Goal: Information Seeking & Learning: Learn about a topic

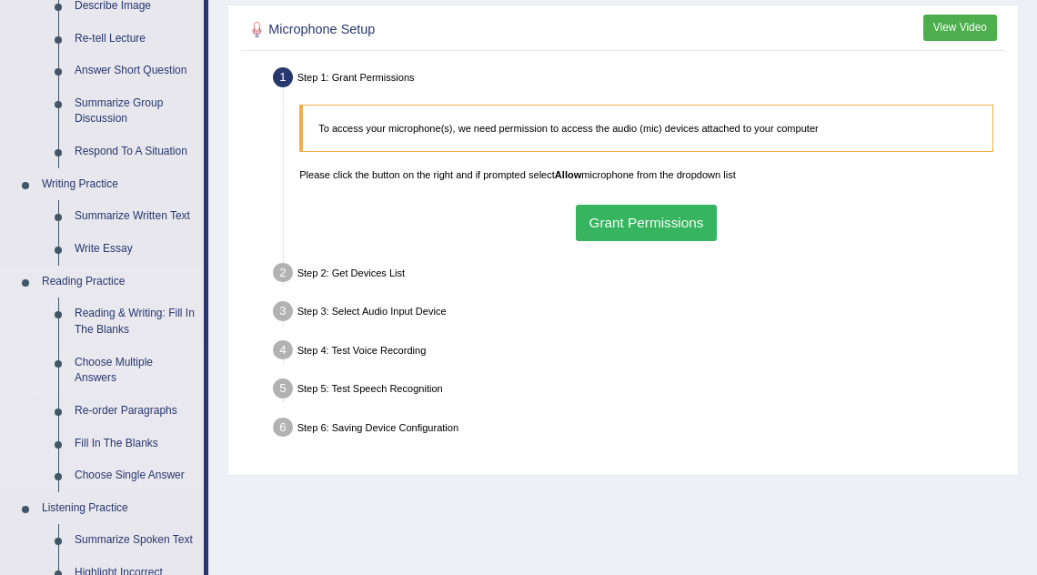
scroll to position [301, 0]
click at [126, 404] on link "Re-order Paragraphs" at bounding box center [134, 410] width 137 height 33
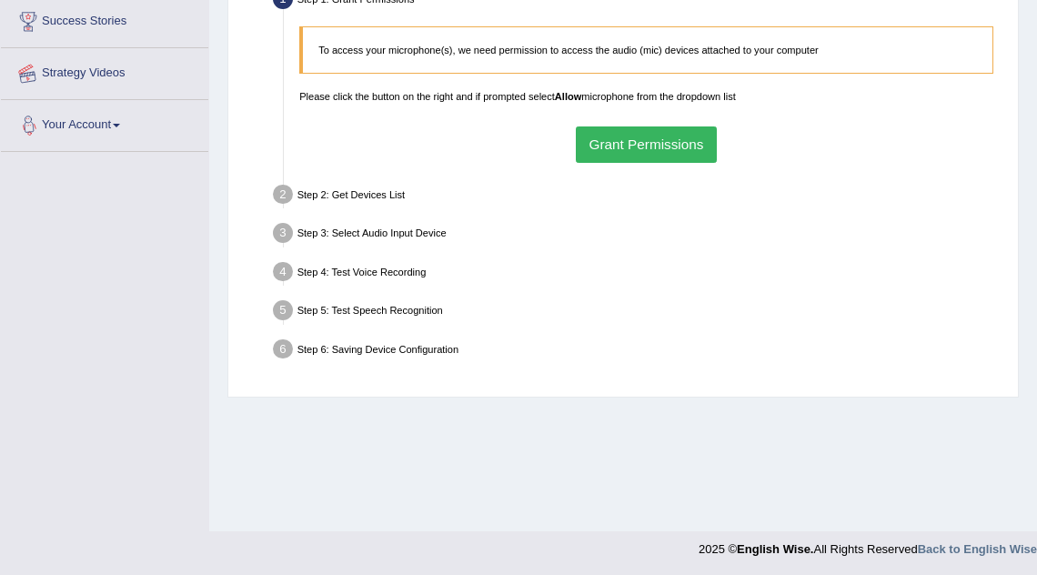
scroll to position [380, 0]
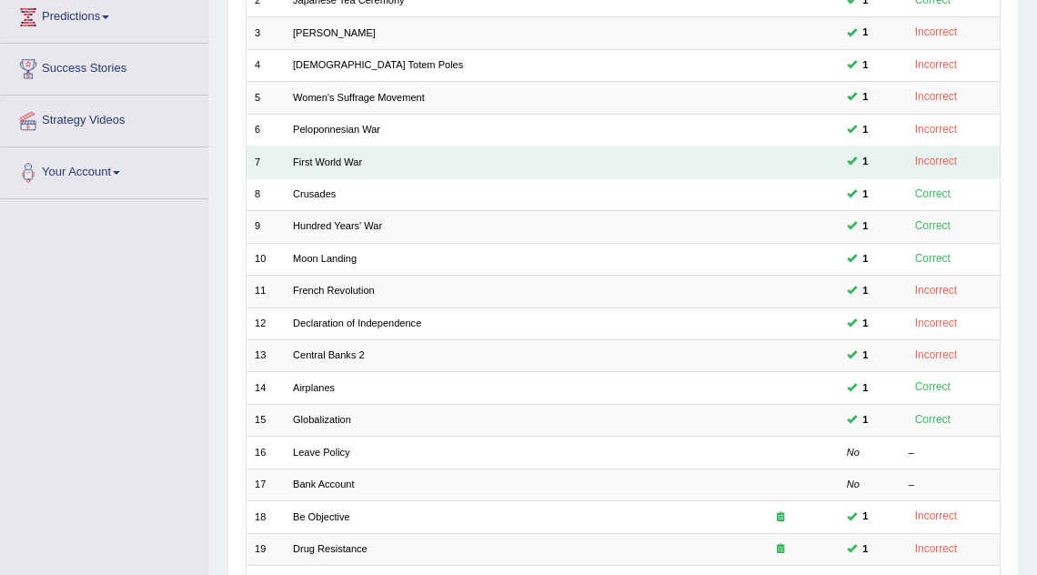
scroll to position [469, 0]
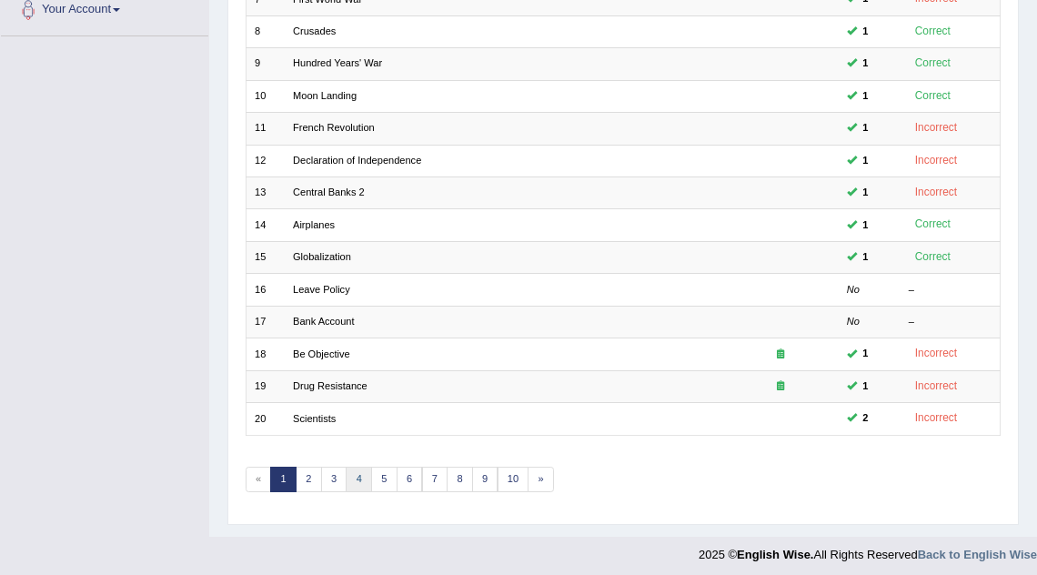
click at [352, 468] on link "4" at bounding box center [359, 479] width 26 height 25
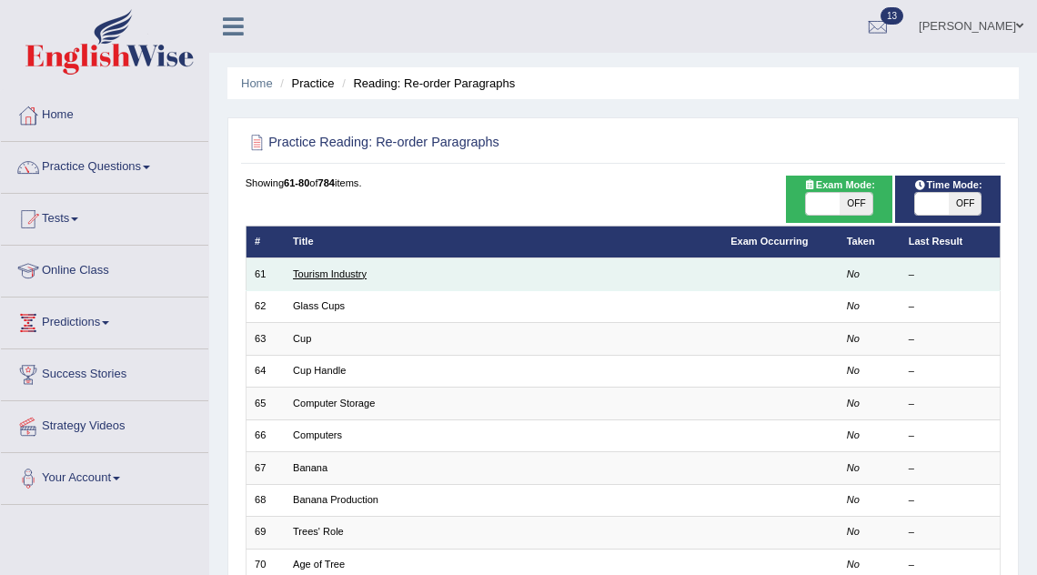
click at [348, 276] on link "Tourism Industry" at bounding box center [330, 273] width 74 height 11
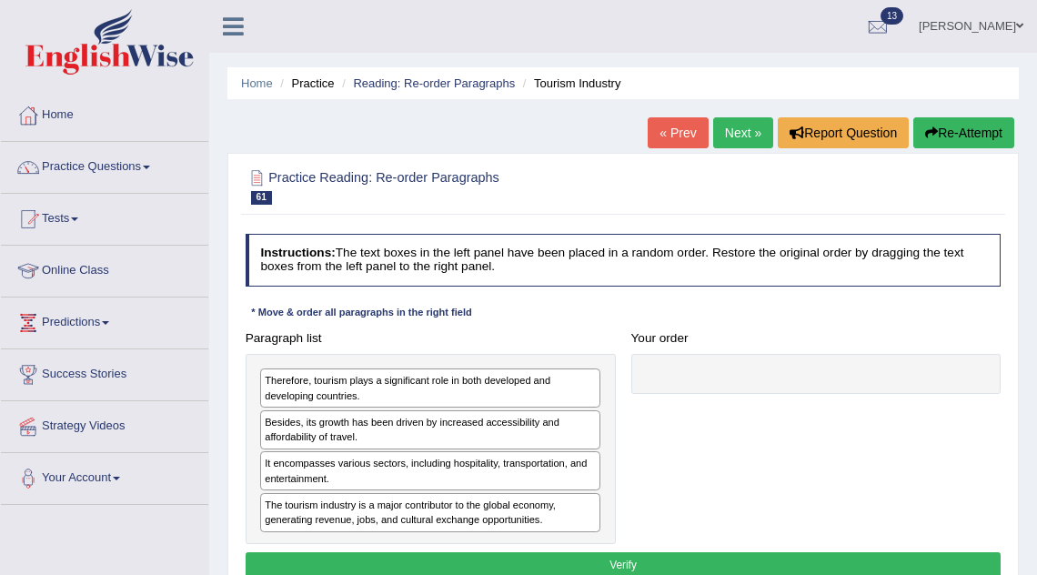
drag, startPoint x: 465, startPoint y: 525, endPoint x: 570, endPoint y: 514, distance: 106.1
drag, startPoint x: 532, startPoint y: 500, endPoint x: 782, endPoint y: 474, distance: 251.5
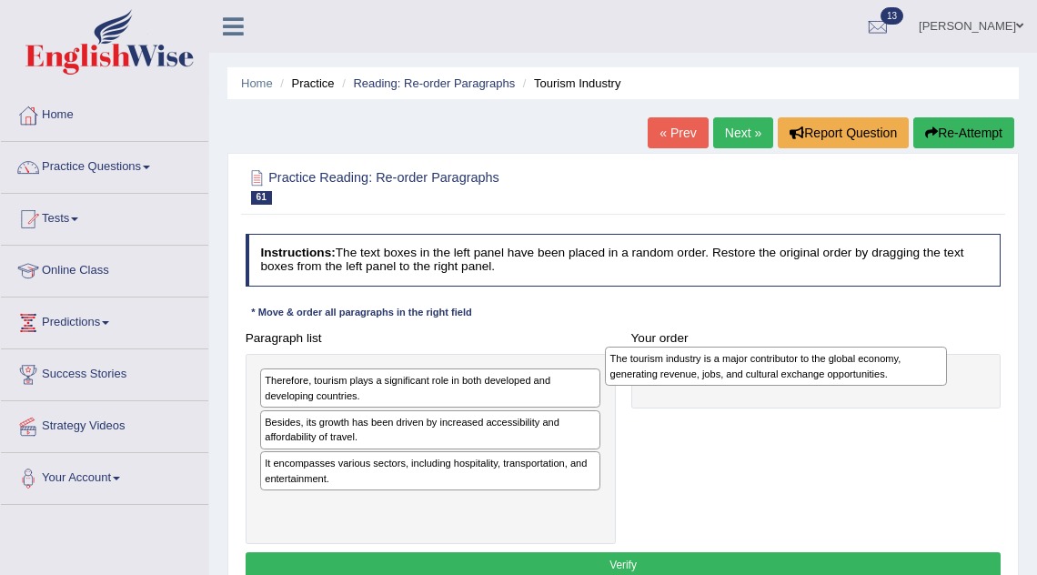
drag, startPoint x: 437, startPoint y: 510, endPoint x: 850, endPoint y: 368, distance: 436.8
click at [850, 368] on div "The tourism industry is a major contributor to the global economy, generating r…" at bounding box center [775, 366] width 341 height 38
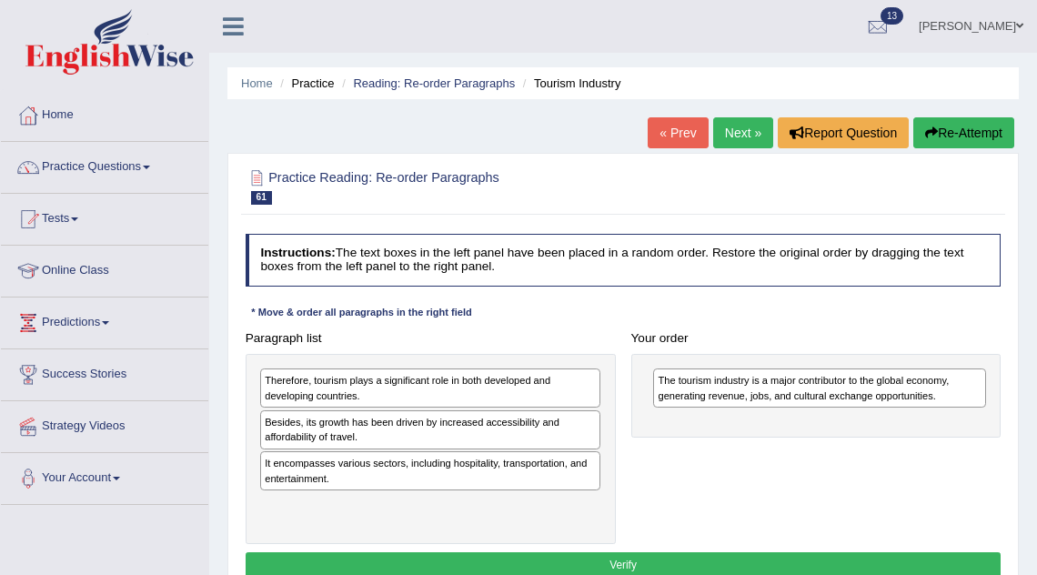
drag, startPoint x: 453, startPoint y: 474, endPoint x: 594, endPoint y: 459, distance: 141.9
drag, startPoint x: 374, startPoint y: 468, endPoint x: 457, endPoint y: 464, distance: 82.9
drag, startPoint x: 457, startPoint y: 464, endPoint x: 518, endPoint y: 467, distance: 61.0
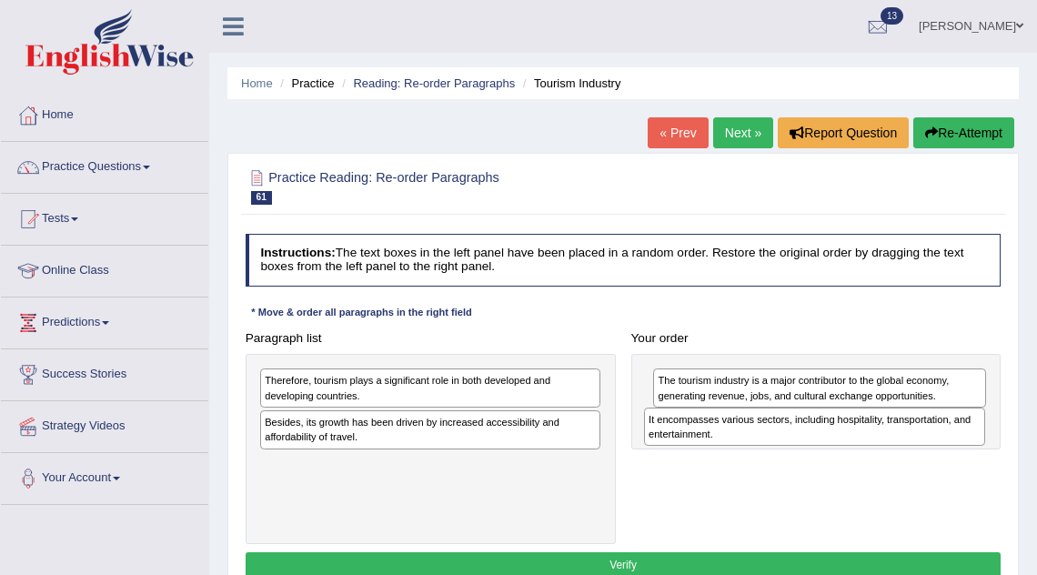
drag, startPoint x: 506, startPoint y: 461, endPoint x: 962, endPoint y: 433, distance: 456.7
click at [962, 433] on div "It encompasses various sectors, including hospitality, transportation, and ente…" at bounding box center [814, 427] width 341 height 38
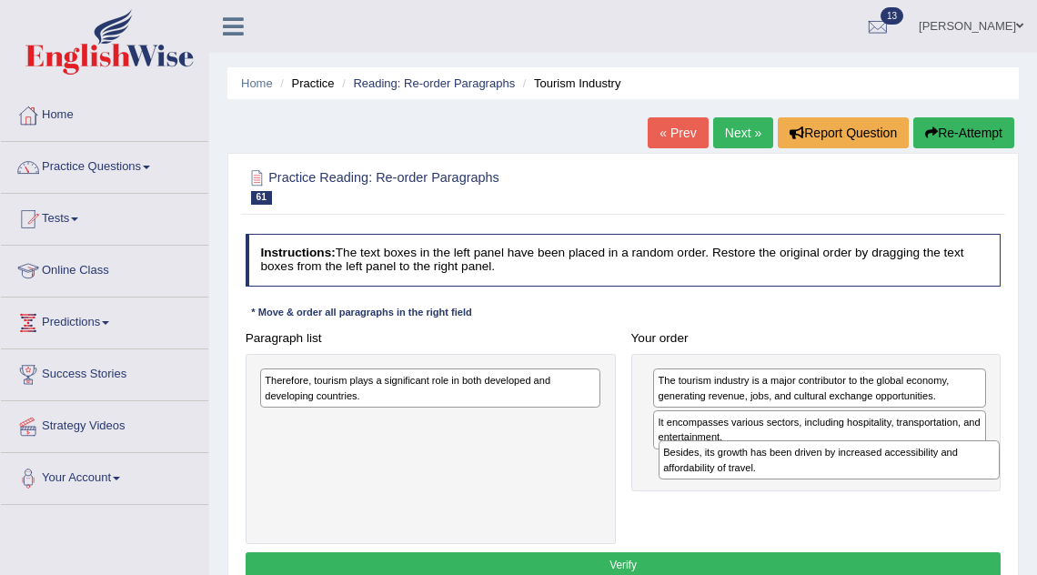
drag, startPoint x: 472, startPoint y: 424, endPoint x: 944, endPoint y: 476, distance: 474.1
click at [944, 476] on div "Besides, its growth has been driven by increased accessibility and affordabilit…" at bounding box center [829, 459] width 341 height 38
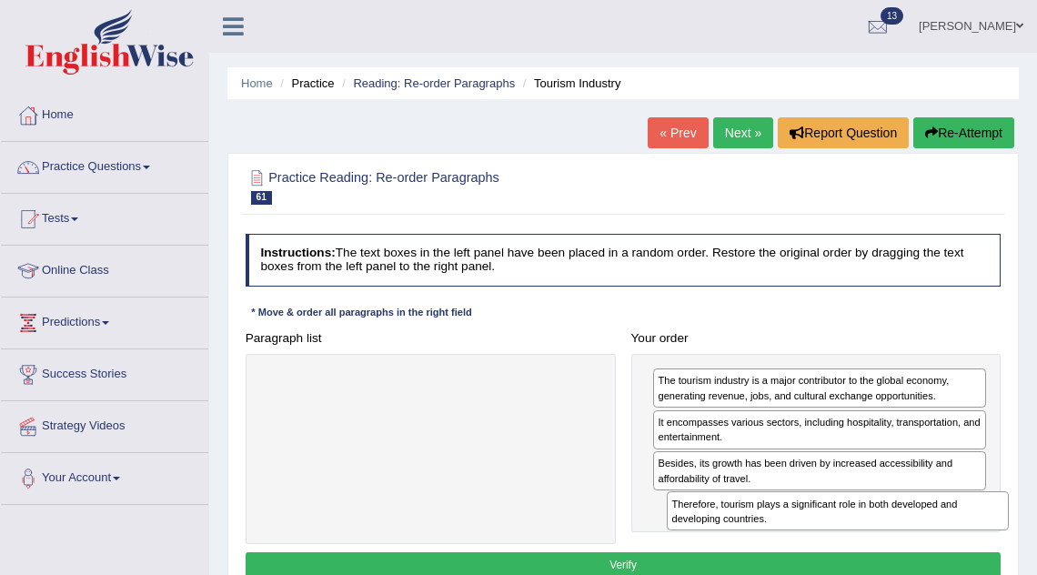
drag, startPoint x: 476, startPoint y: 381, endPoint x: 944, endPoint y: 534, distance: 492.0
click at [944, 534] on div "Paragraph list Therefore, tourism plays a significant role in both developed an…" at bounding box center [623, 435] width 772 height 220
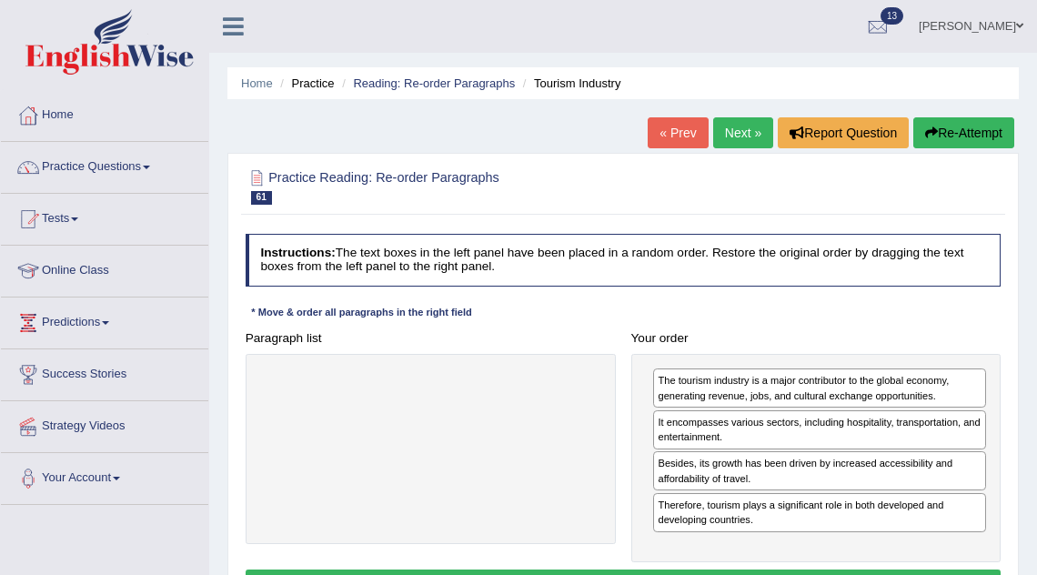
click at [846, 572] on button "Verify" at bounding box center [624, 583] width 756 height 26
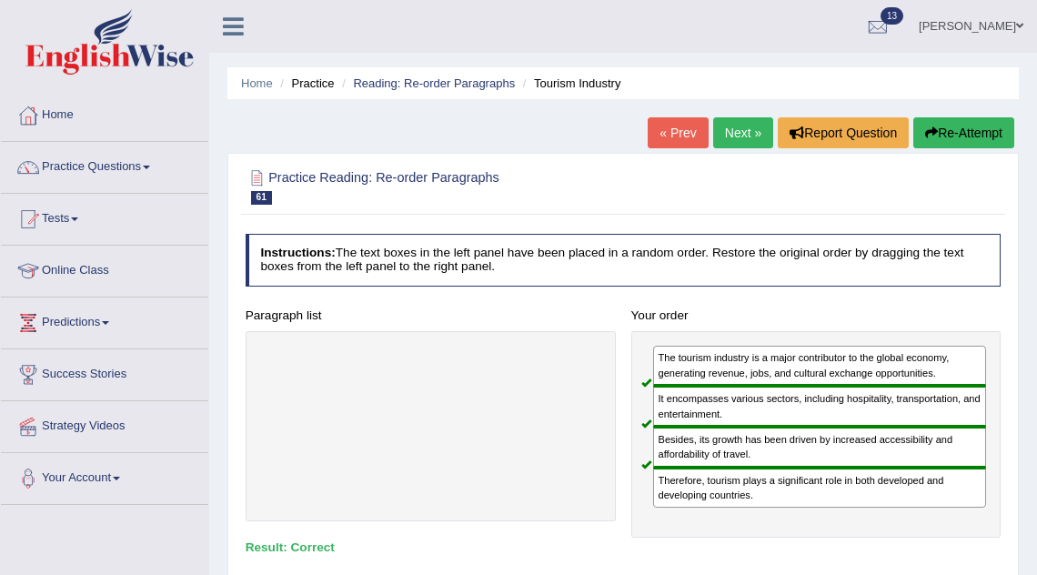
click at [736, 129] on link "Next »" at bounding box center [743, 132] width 60 height 31
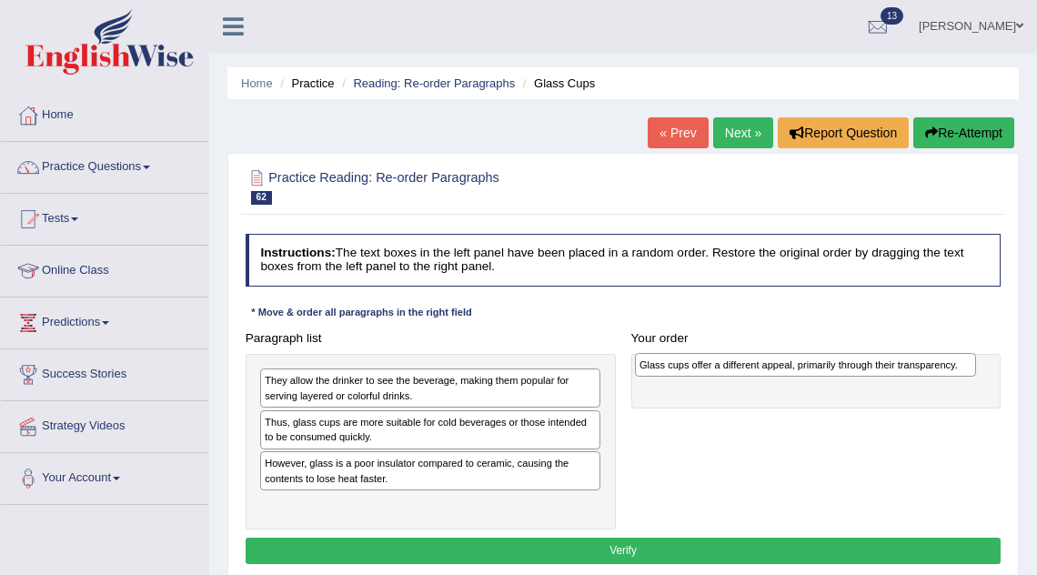
drag, startPoint x: 439, startPoint y: 382, endPoint x: 883, endPoint y: 372, distance: 445.0
click at [883, 372] on div "Glass cups offer a different appeal, primarily through their transparency." at bounding box center [805, 365] width 341 height 24
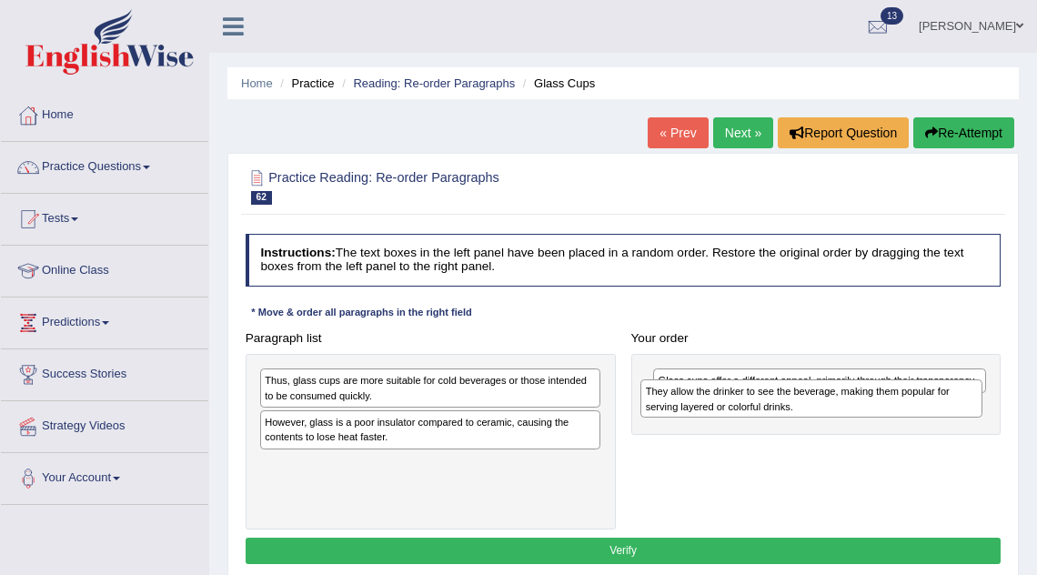
drag, startPoint x: 516, startPoint y: 387, endPoint x: 968, endPoint y: 408, distance: 452.7
click at [968, 408] on div "They allow the drinker to see the beverage, making them popular for serving lay…" at bounding box center [811, 398] width 341 height 38
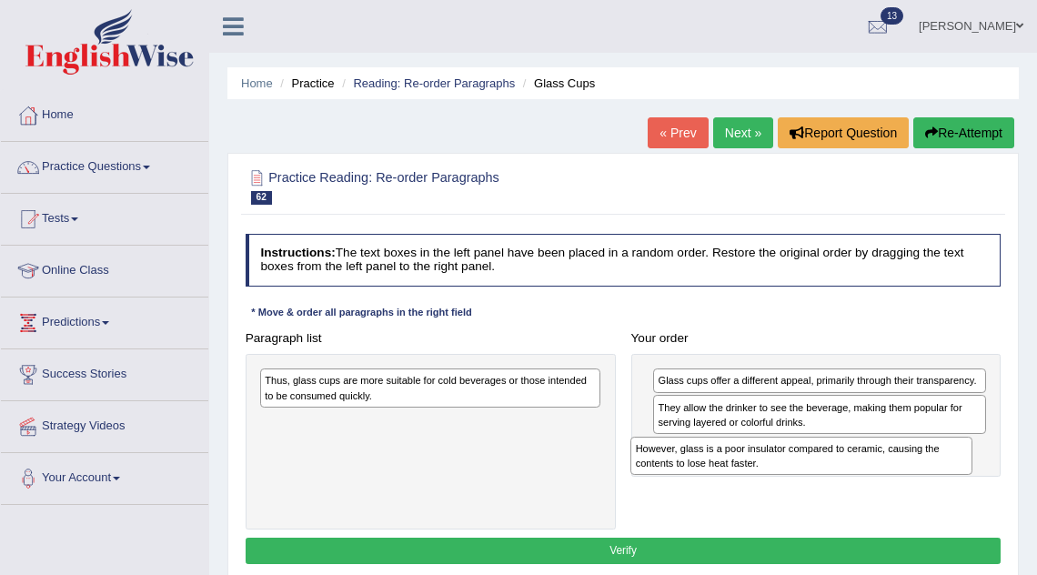
drag, startPoint x: 425, startPoint y: 429, endPoint x: 877, endPoint y: 473, distance: 454.3
click at [877, 473] on div "Paragraph list Thus, glass cups are more suitable for cold beverages or those i…" at bounding box center [623, 427] width 772 height 205
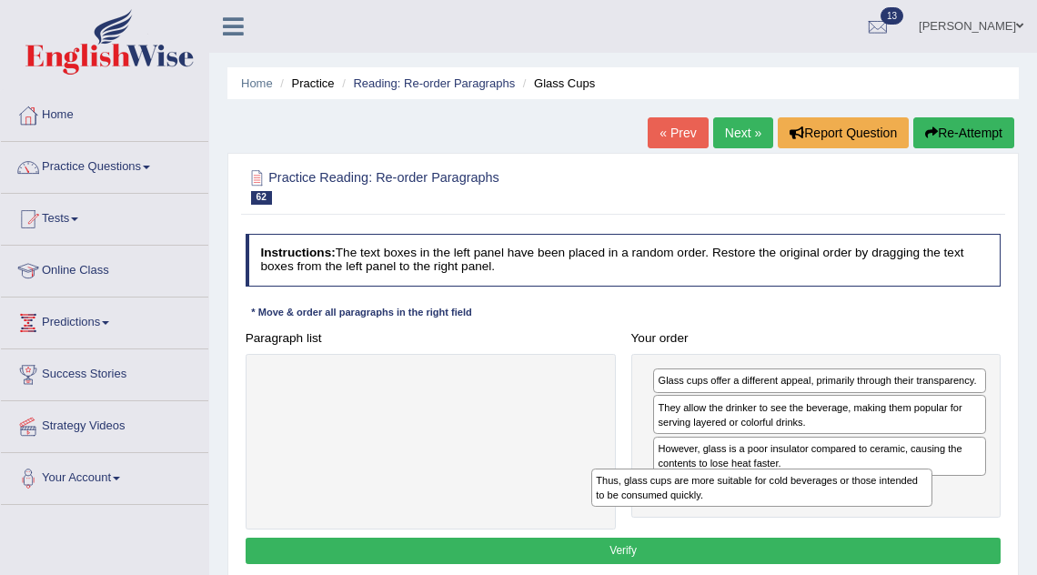
drag, startPoint x: 507, startPoint y: 391, endPoint x: 903, endPoint y: 517, distance: 415.2
click at [903, 517] on div "Paragraph list Thus, glass cups are more suitable for cold beverages or those i…" at bounding box center [623, 427] width 772 height 205
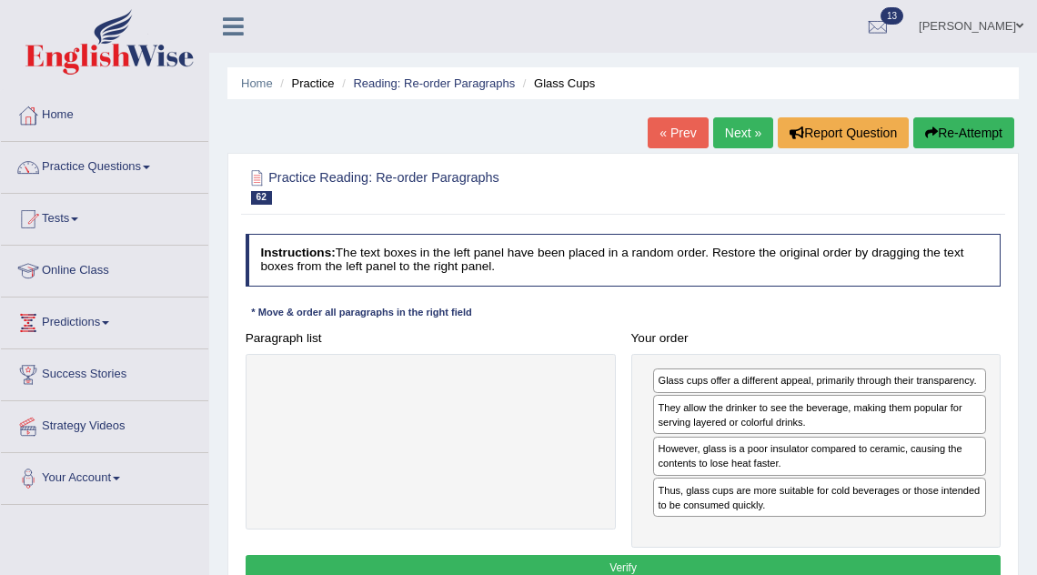
click at [807, 561] on button "Verify" at bounding box center [624, 568] width 756 height 26
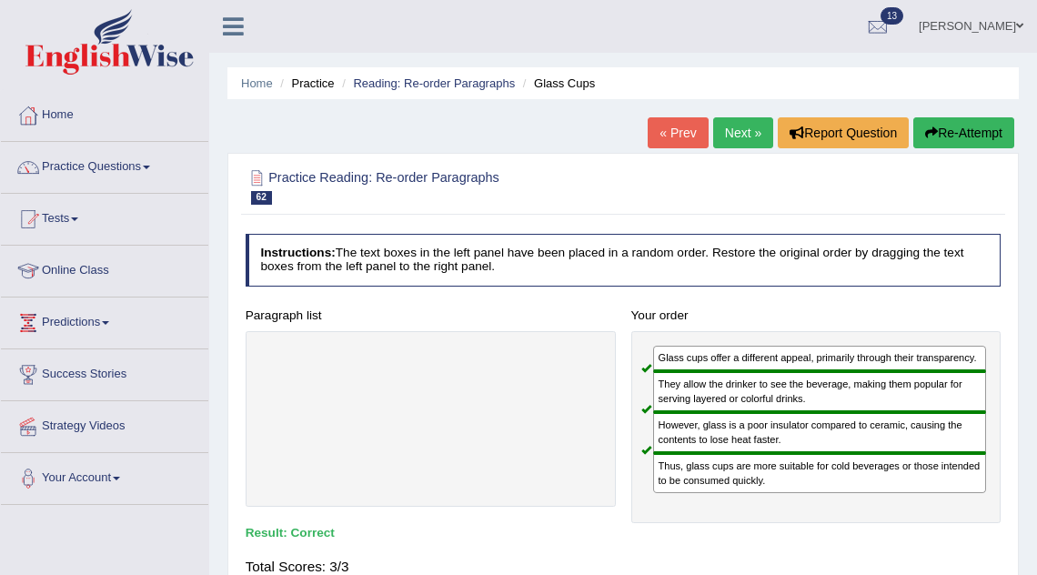
click at [729, 145] on link "Next »" at bounding box center [743, 132] width 60 height 31
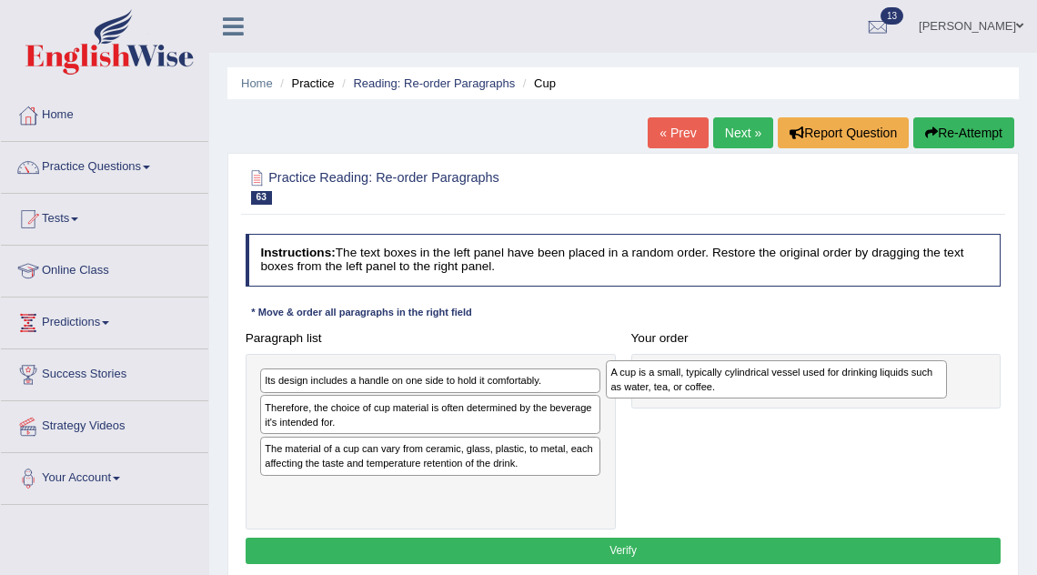
drag, startPoint x: 527, startPoint y: 381, endPoint x: 938, endPoint y: 379, distance: 411.3
click at [938, 379] on div "A cup is a small, typically cylindrical vessel used for drinking liquids such a…" at bounding box center [776, 379] width 341 height 38
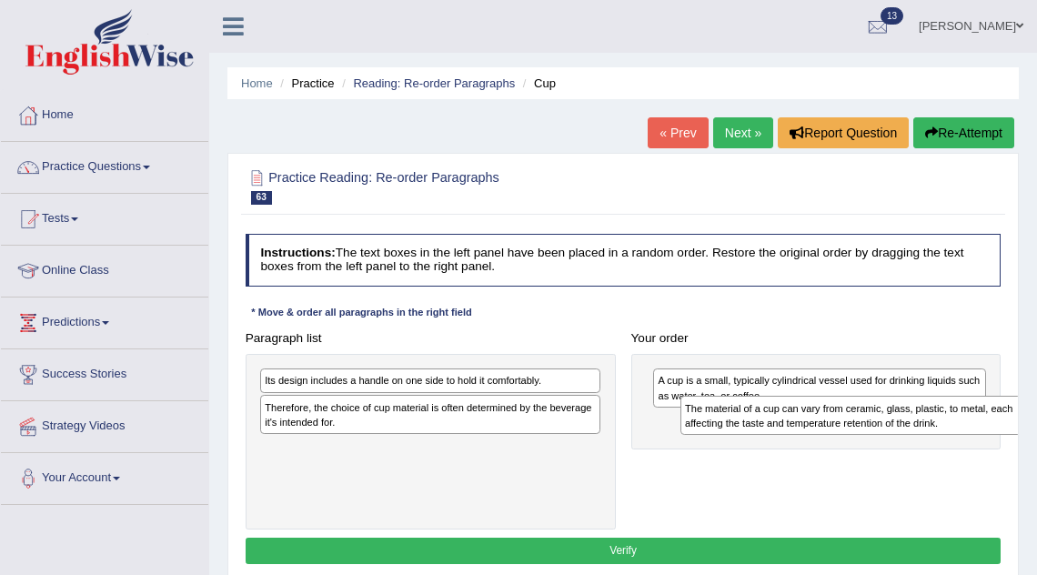
drag, startPoint x: 437, startPoint y: 449, endPoint x: 928, endPoint y: 421, distance: 492.1
click at [928, 421] on div "The material of a cup can vary from ceramic, glass, plastic, to metal, each aff…" at bounding box center [851, 415] width 341 height 38
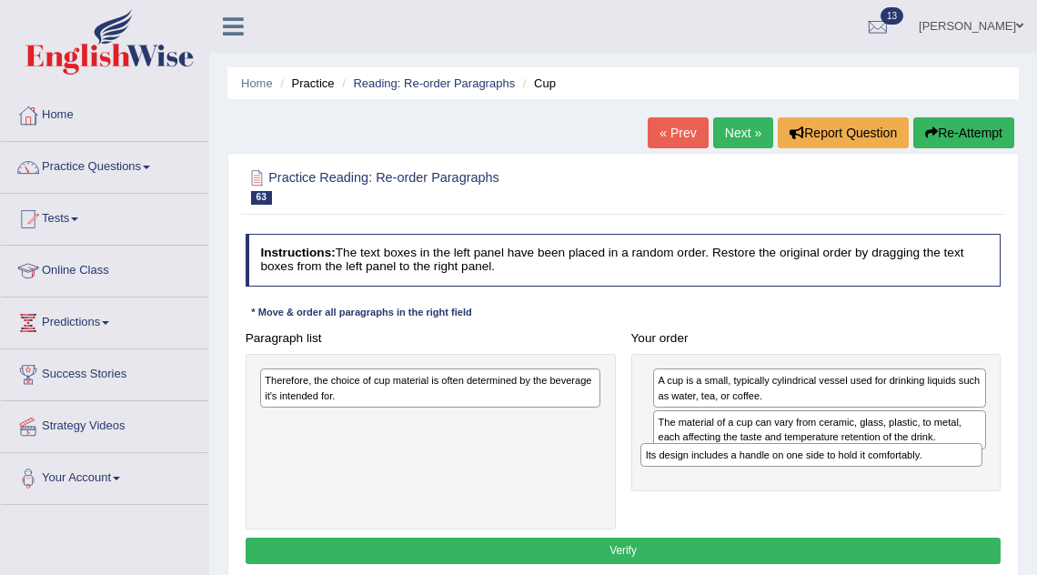
drag, startPoint x: 521, startPoint y: 377, endPoint x: 973, endPoint y: 472, distance: 461.3
click at [973, 472] on div "Paragraph list Its design includes a handle on one side to hold it comfortably.…" at bounding box center [623, 427] width 772 height 205
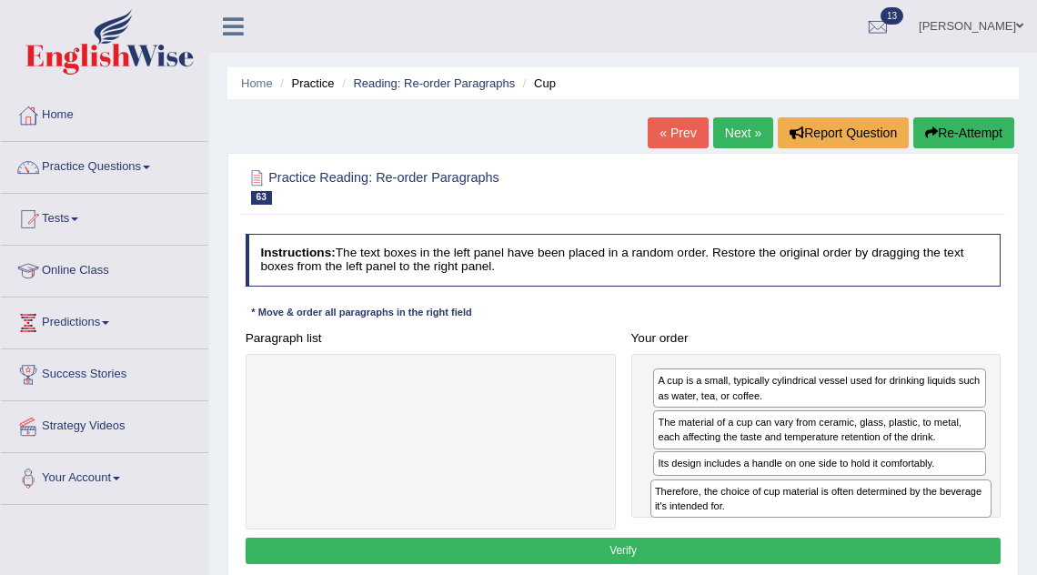
drag, startPoint x: 457, startPoint y: 380, endPoint x: 920, endPoint y: 518, distance: 483.1
click at [920, 518] on div "Paragraph list Therefore, the choice of cup material is often determined by the…" at bounding box center [623, 427] width 772 height 205
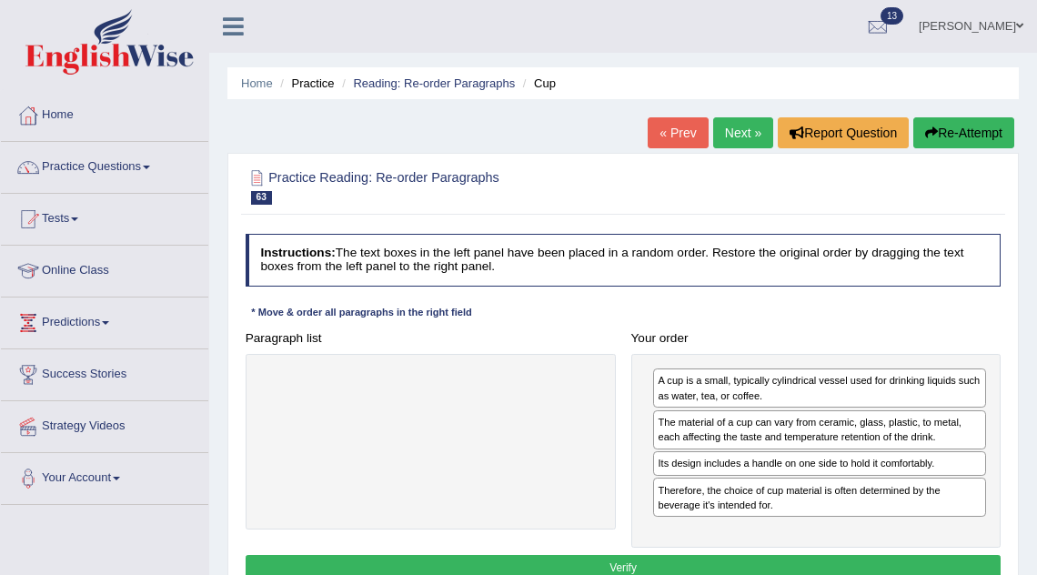
click at [555, 560] on button "Verify" at bounding box center [624, 568] width 756 height 26
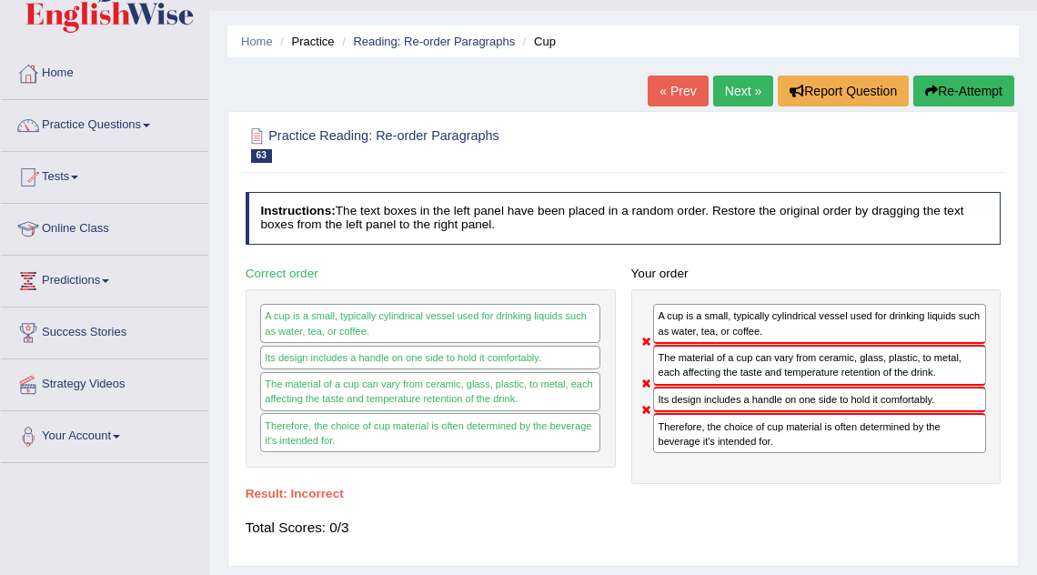
scroll to position [43, 0]
click at [724, 84] on link "Next »" at bounding box center [743, 90] width 60 height 31
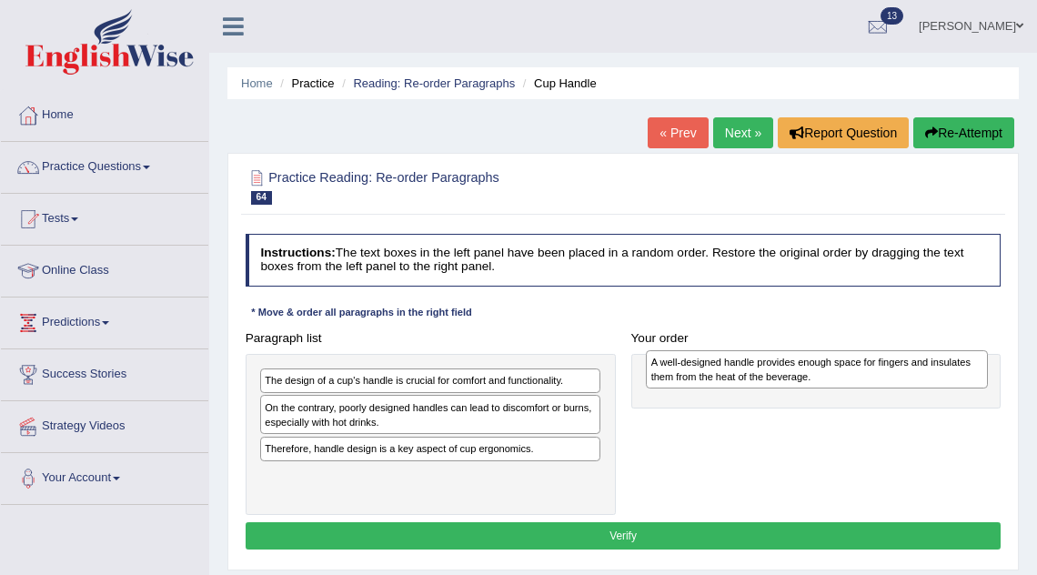
drag, startPoint x: 353, startPoint y: 411, endPoint x: 812, endPoint y: 371, distance: 460.3
click at [812, 371] on div "A well-designed handle provides enough space for fingers and insulates them fro…" at bounding box center [816, 369] width 341 height 38
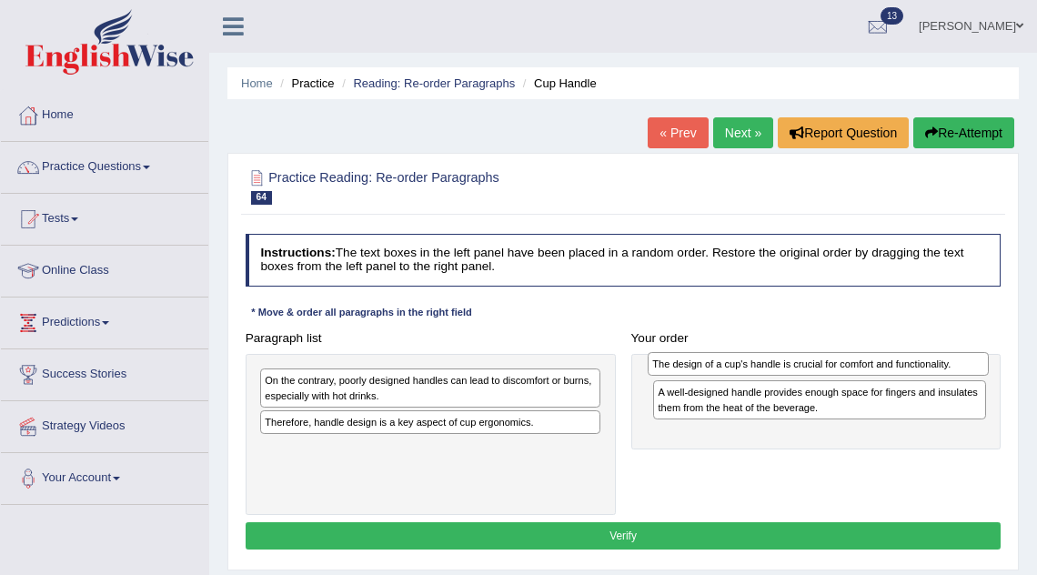
drag, startPoint x: 459, startPoint y: 379, endPoint x: 919, endPoint y: 368, distance: 460.5
click at [919, 368] on div "The design of a cup's handle is crucial for comfort and functionality." at bounding box center [818, 364] width 341 height 24
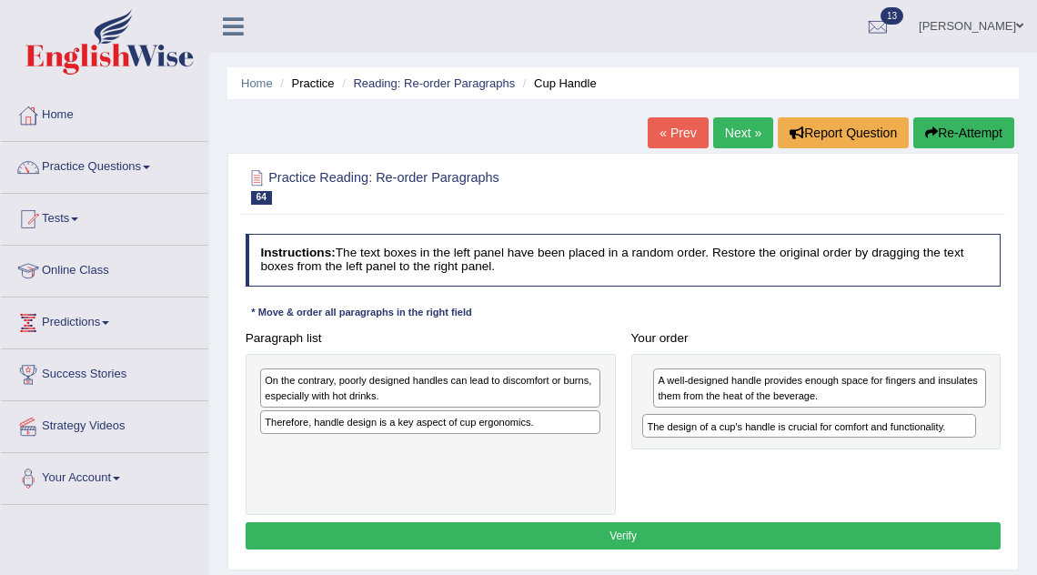
drag, startPoint x: 815, startPoint y: 383, endPoint x: 808, endPoint y: 443, distance: 60.5
click at [809, 443] on div "The design of a cup's handle is crucial for comfort and functionality. A well-d…" at bounding box center [816, 402] width 370 height 96
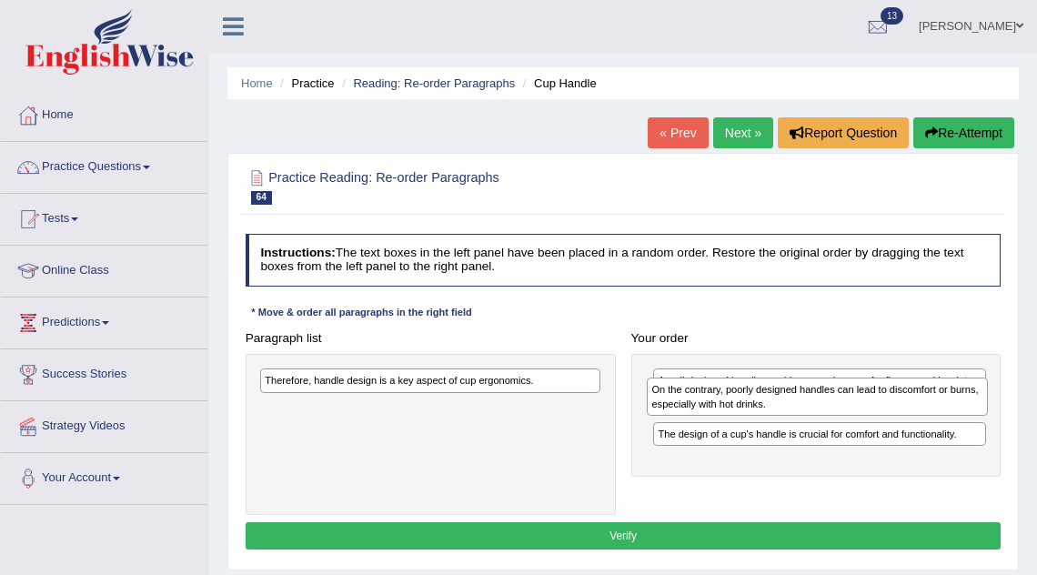
drag, startPoint x: 479, startPoint y: 391, endPoint x: 937, endPoint y: 406, distance: 458.8
click at [937, 406] on div "On the contrary, poorly designed handles can lead to discomfort or burns, espec…" at bounding box center [817, 397] width 341 height 38
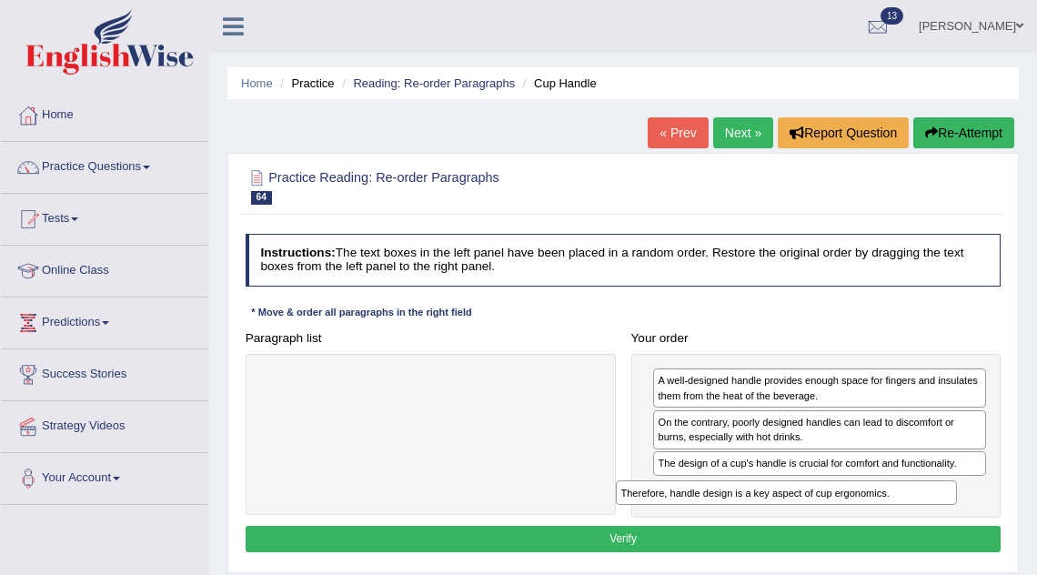
drag, startPoint x: 506, startPoint y: 384, endPoint x: 927, endPoint y: 523, distance: 443.7
click at [927, 523] on div "Instructions: The text boxes in the left panel have been placed in a random ord…" at bounding box center [622, 396] width 763 height 338
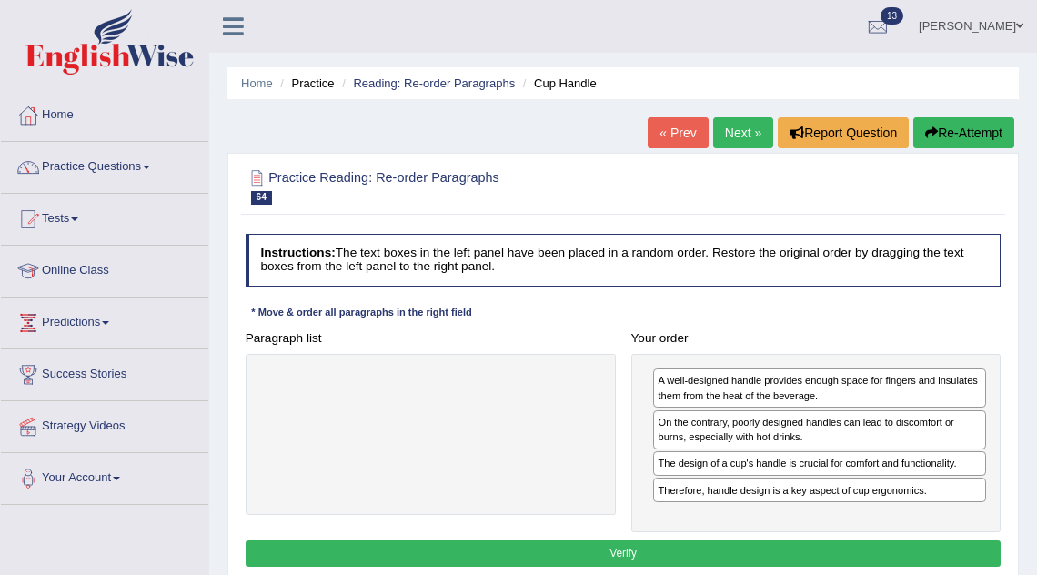
click at [849, 550] on button "Verify" at bounding box center [624, 553] width 756 height 26
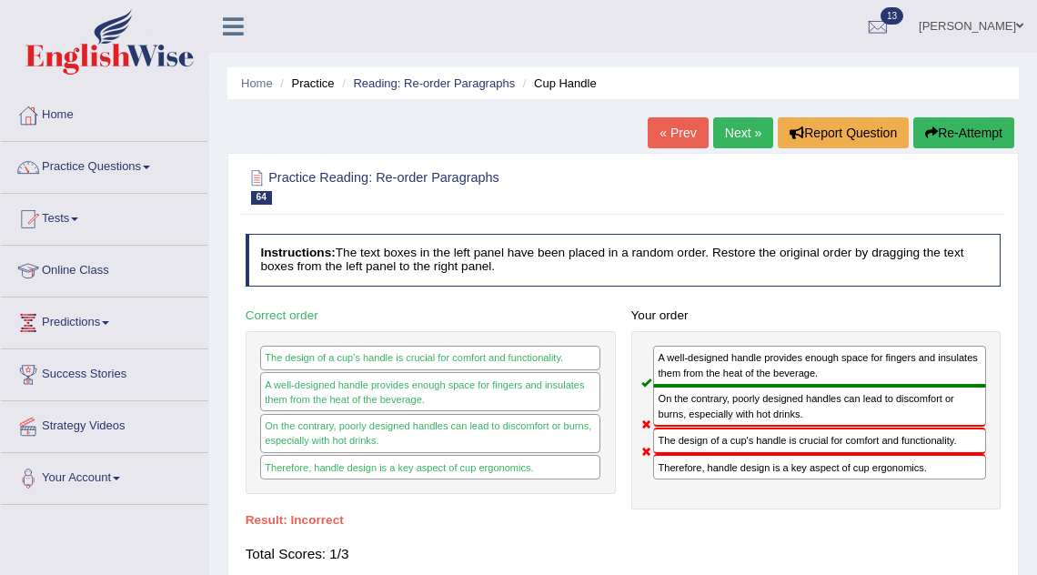
click at [727, 129] on link "Next »" at bounding box center [743, 132] width 60 height 31
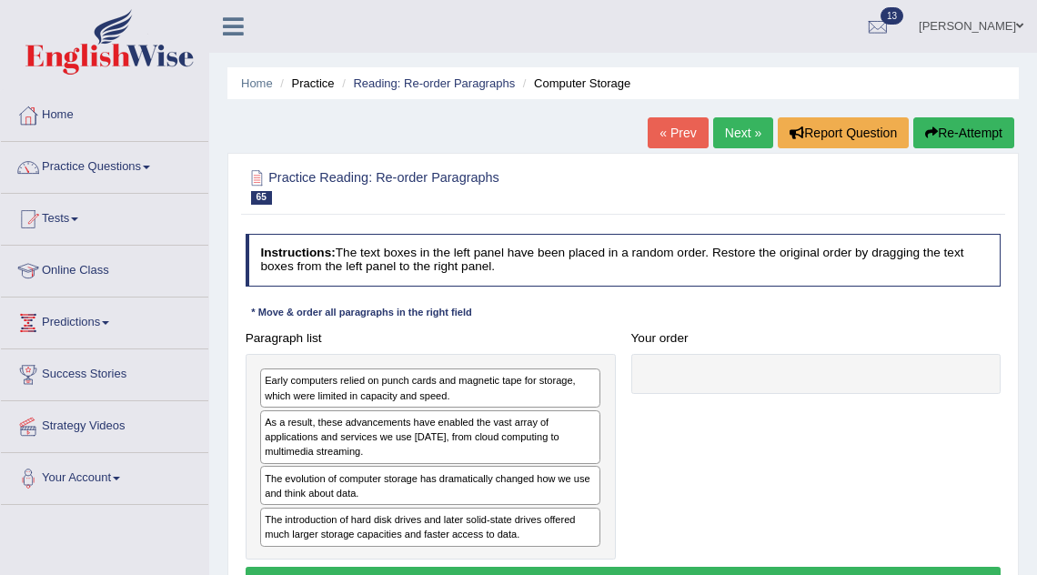
drag, startPoint x: 465, startPoint y: 386, endPoint x: 678, endPoint y: 392, distance: 213.0
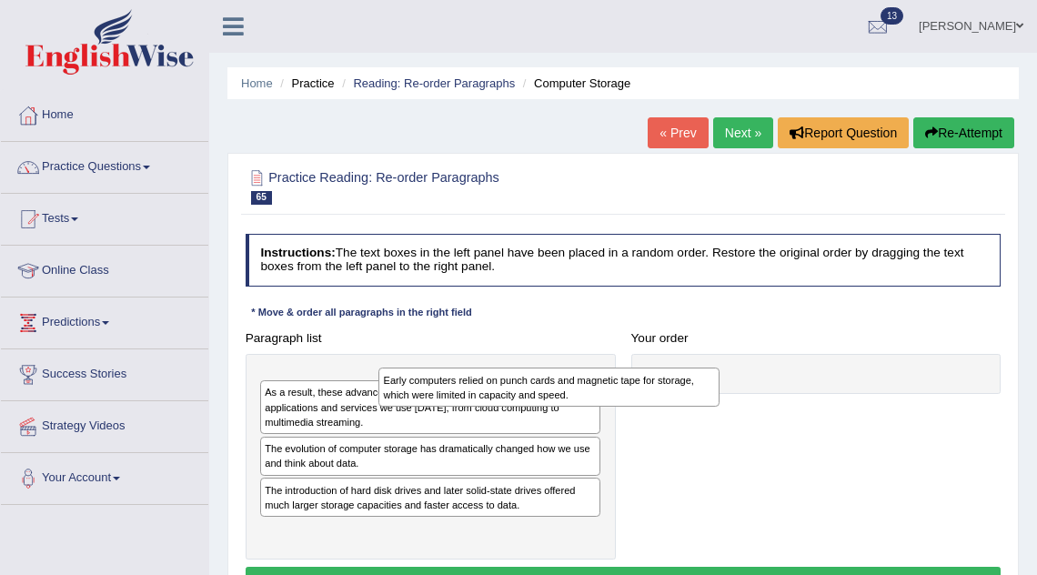
drag, startPoint x: 397, startPoint y: 384, endPoint x: 428, endPoint y: 370, distance: 33.8
click at [428, 370] on div "Early computers relied on punch cards and magnetic tape for storage, which were…" at bounding box center [548, 387] width 341 height 38
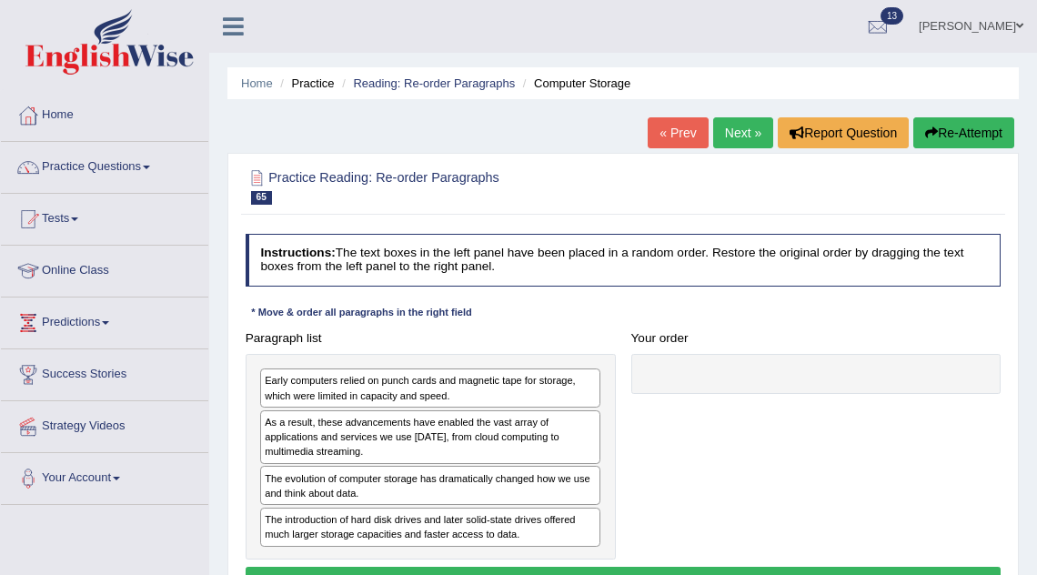
drag, startPoint x: 426, startPoint y: 527, endPoint x: 714, endPoint y: 460, distance: 296.0
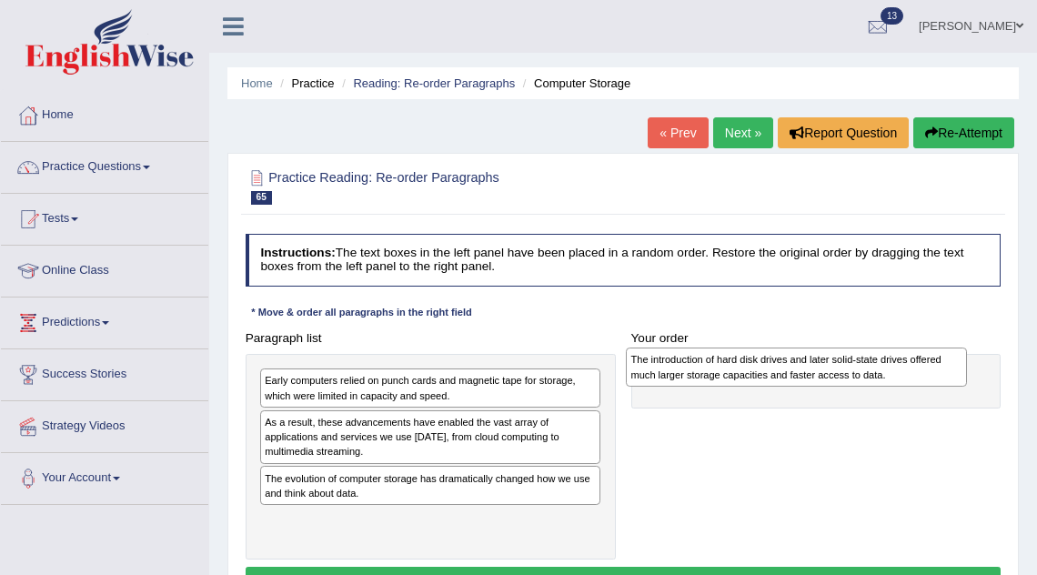
drag, startPoint x: 381, startPoint y: 523, endPoint x: 816, endPoint y: 369, distance: 461.3
click at [816, 369] on div "The introduction of hard disk drives and later solid-state drives offered much …" at bounding box center [796, 367] width 341 height 38
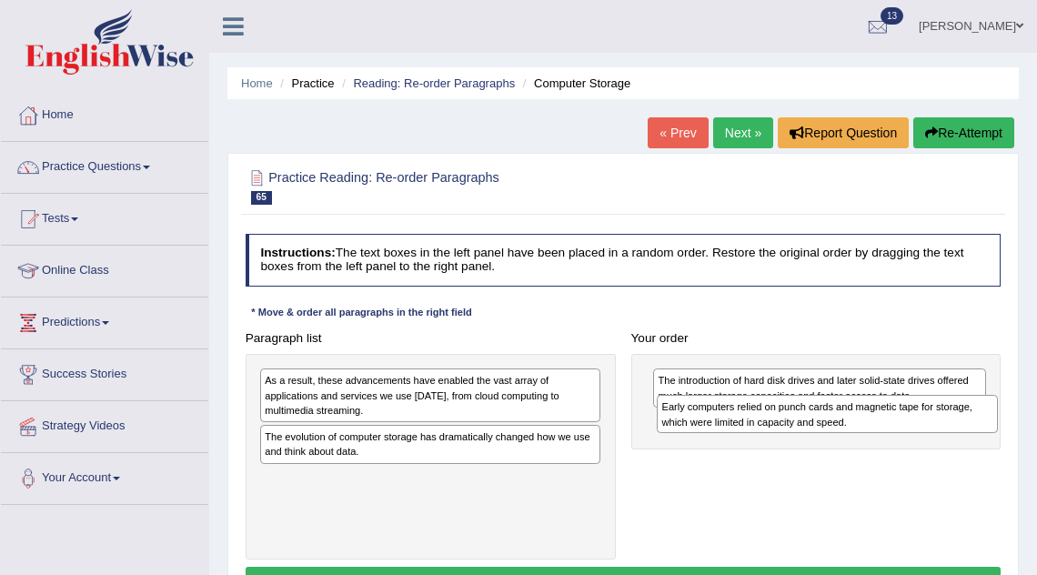
drag, startPoint x: 414, startPoint y: 390, endPoint x: 884, endPoint y: 432, distance: 472.3
click at [884, 432] on div "Early computers relied on punch cards and magnetic tape for storage, which were…" at bounding box center [827, 414] width 341 height 38
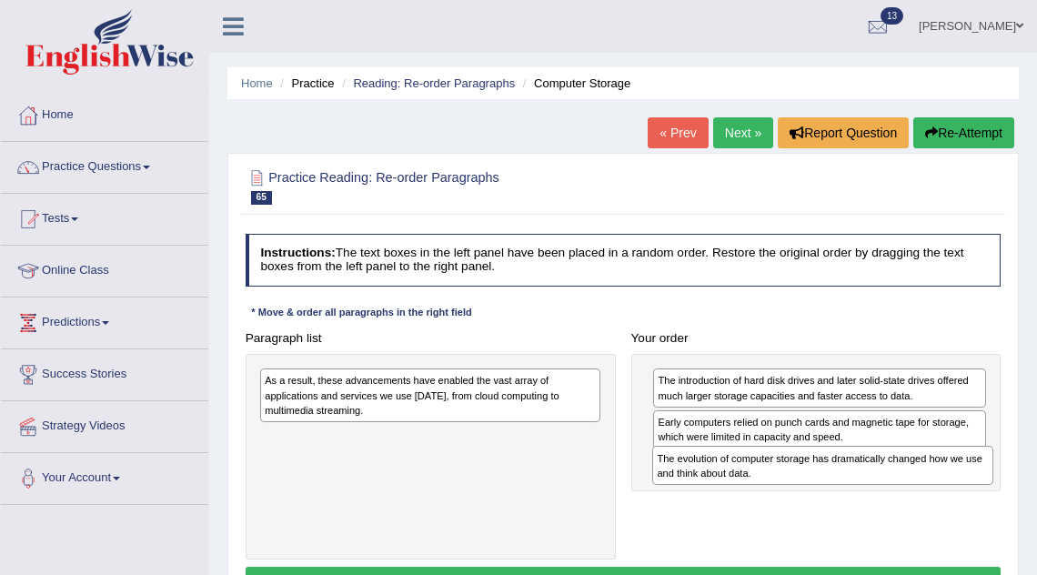
drag, startPoint x: 448, startPoint y: 450, endPoint x: 913, endPoint y: 494, distance: 467.9
click at [913, 494] on div "Paragraph list As a result, these advancements have enabled the vast array of a…" at bounding box center [623, 442] width 772 height 235
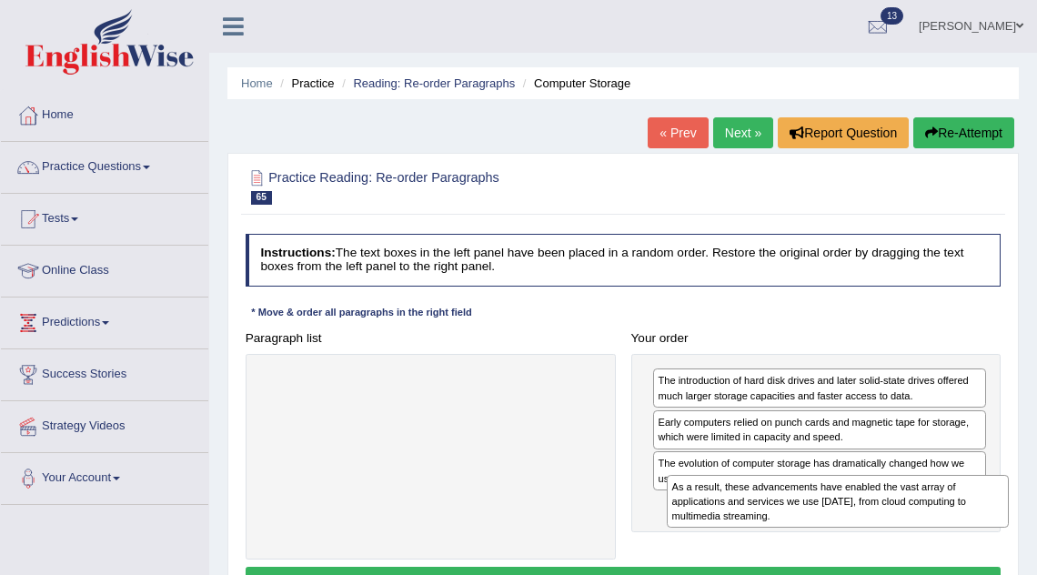
drag, startPoint x: 458, startPoint y: 380, endPoint x: 934, endPoint y: 514, distance: 495.2
click at [934, 514] on div "As a result, these advancements have enabled the vast array of applications and…" at bounding box center [837, 502] width 341 height 54
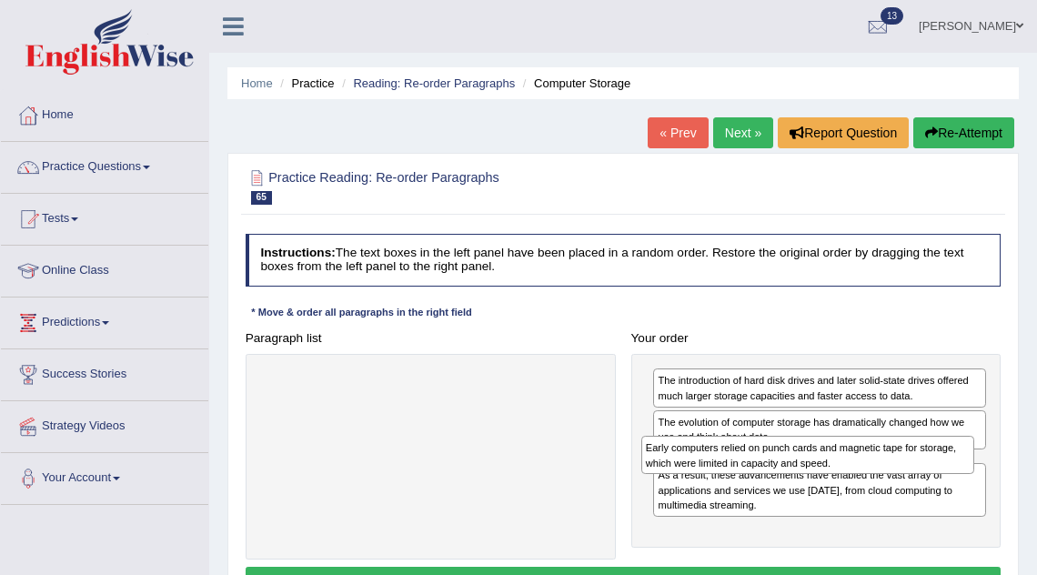
drag, startPoint x: 795, startPoint y: 435, endPoint x: 802, endPoint y: 484, distance: 49.7
click at [802, 484] on div "The introduction of hard disk drives and later solid-state drives offered much …" at bounding box center [816, 451] width 370 height 194
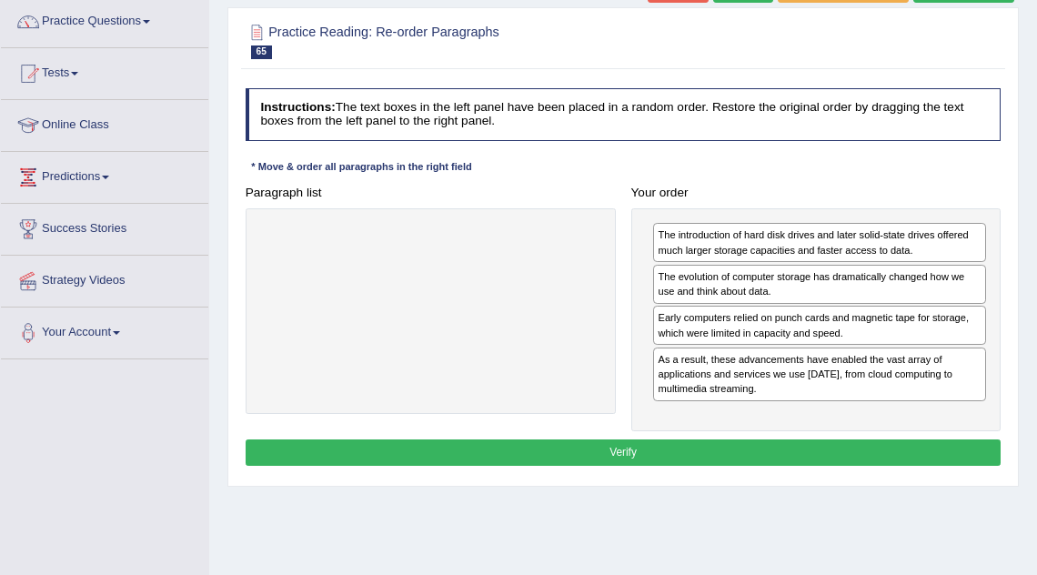
scroll to position [147, 0]
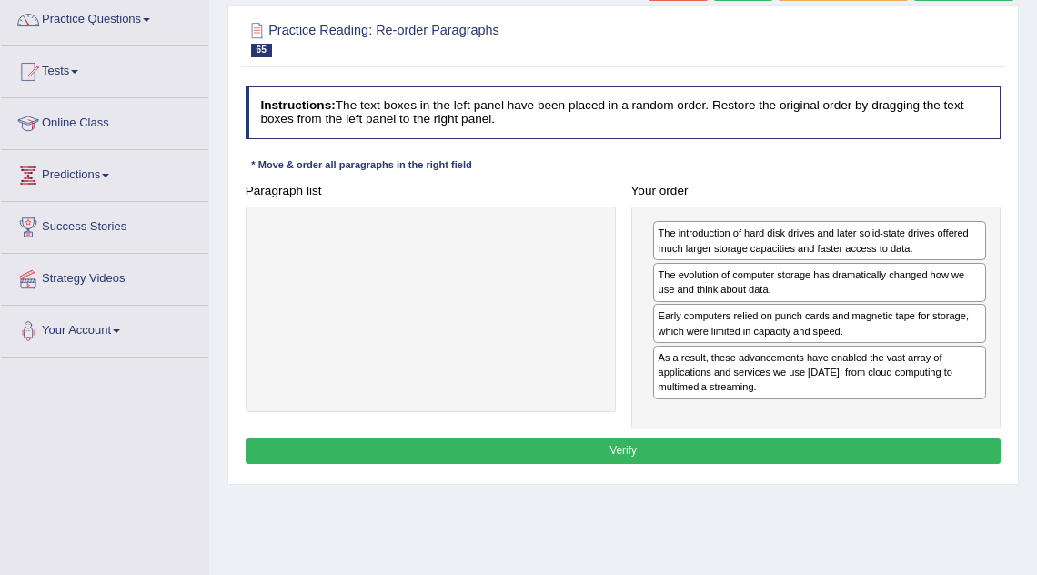
click at [653, 445] on button "Verify" at bounding box center [624, 451] width 756 height 26
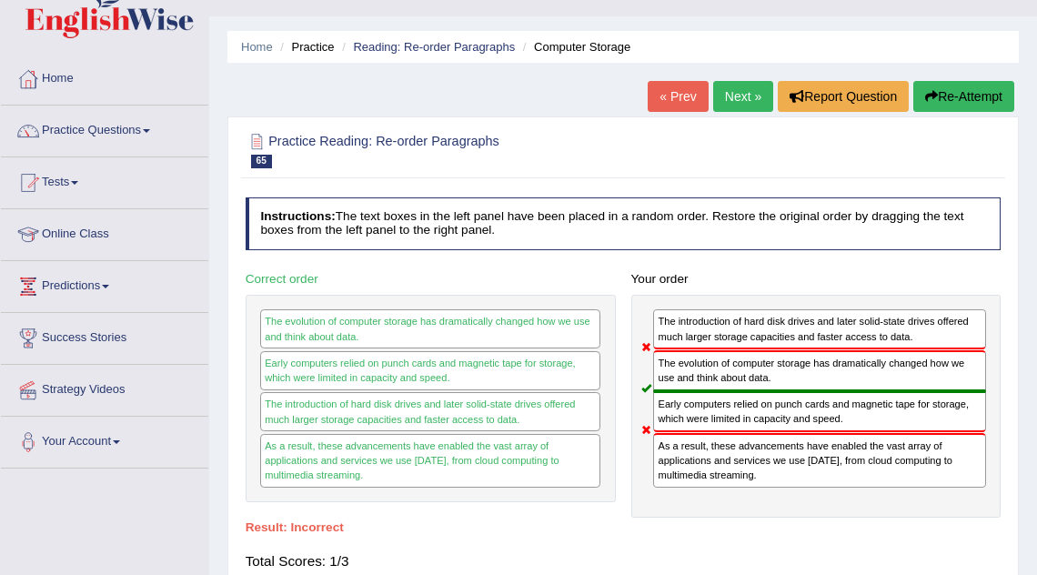
scroll to position [37, 0]
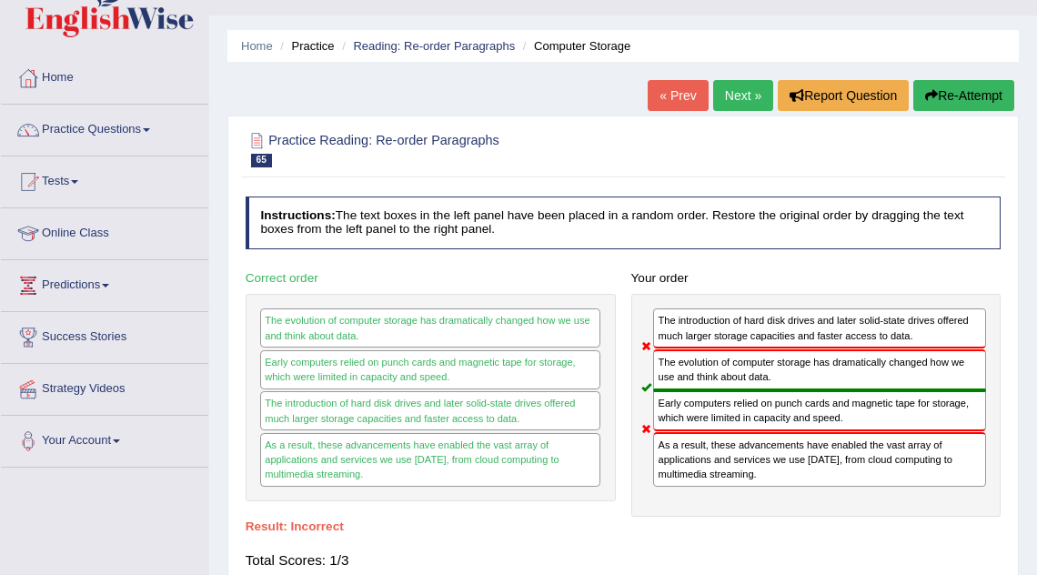
click at [741, 91] on link "Next »" at bounding box center [743, 95] width 60 height 31
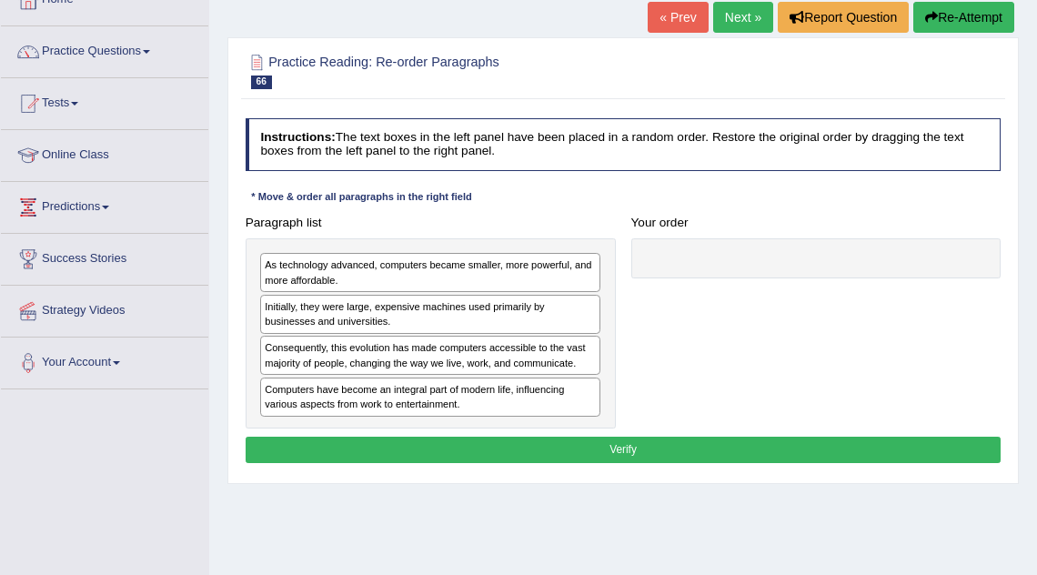
scroll to position [118, 0]
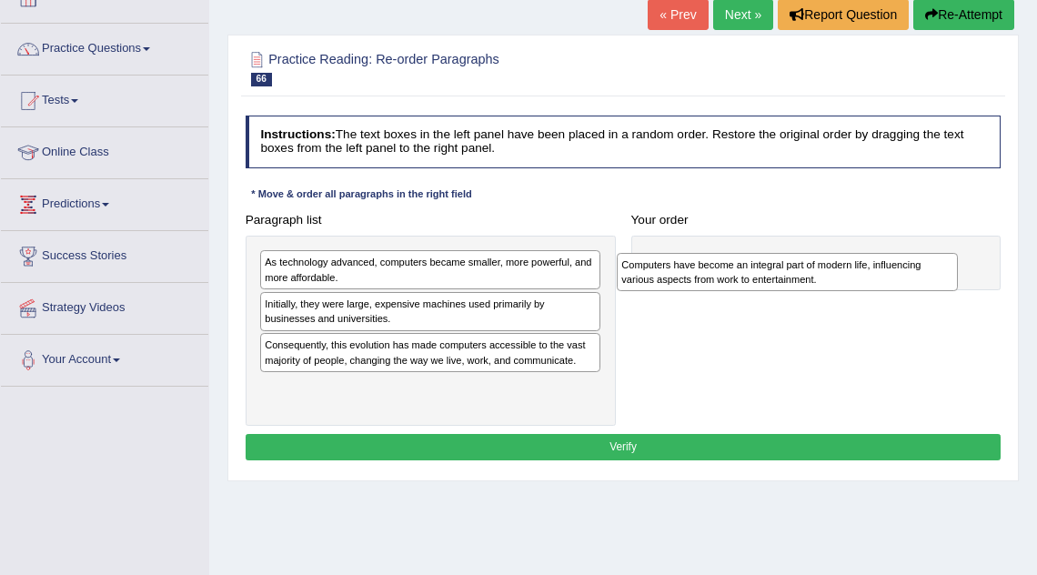
drag, startPoint x: 386, startPoint y: 404, endPoint x: 809, endPoint y: 292, distance: 437.6
click at [810, 292] on div "Paragraph list As technology advanced, computers became smaller, more powerful,…" at bounding box center [623, 317] width 772 height 220
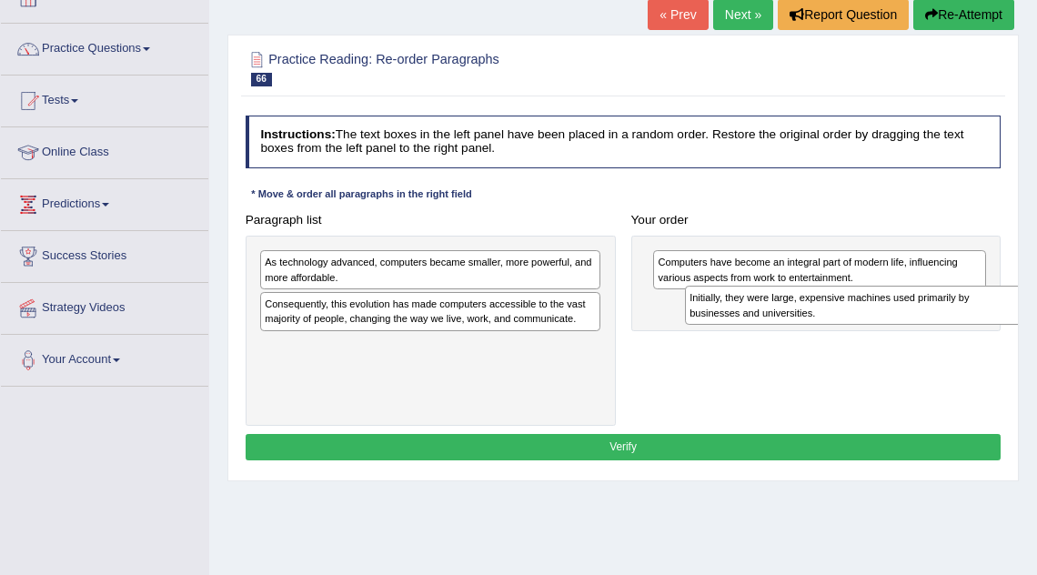
drag, startPoint x: 427, startPoint y: 307, endPoint x: 926, endPoint y: 315, distance: 499.6
click at [927, 315] on div "Initially, they were large, expensive machines used primarily by businesses and…" at bounding box center [855, 305] width 341 height 38
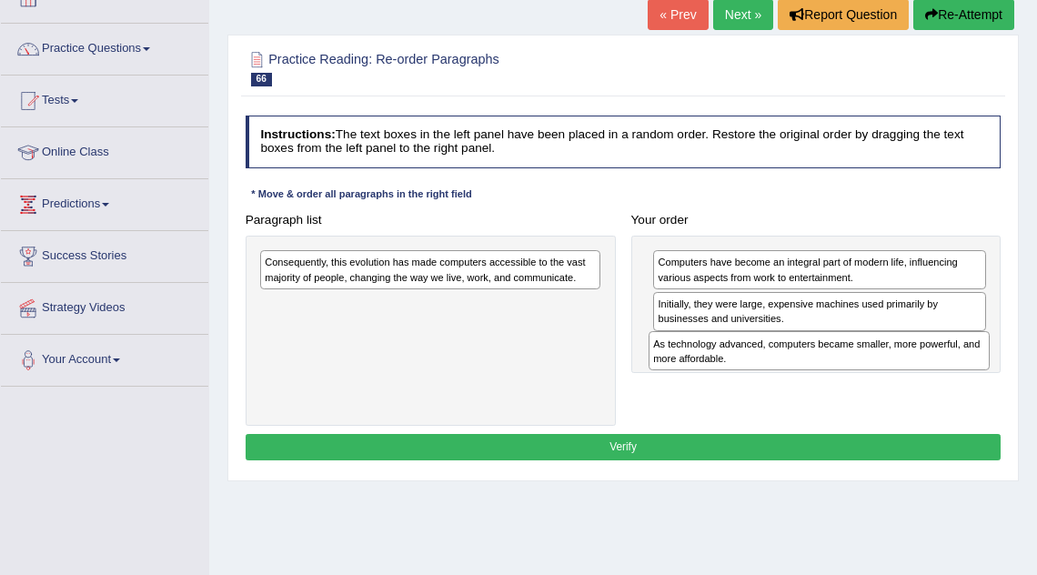
drag, startPoint x: 468, startPoint y: 268, endPoint x: 929, endPoint y: 372, distance: 472.8
click at [929, 372] on div "Paragraph list As technology advanced, computers became smaller, more powerful,…" at bounding box center [623, 317] width 772 height 220
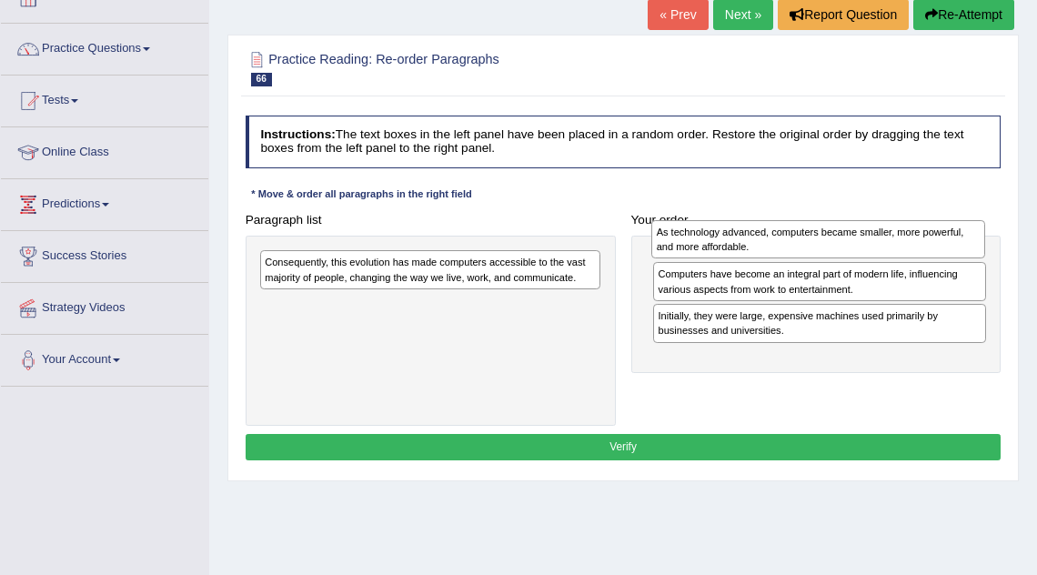
drag, startPoint x: 779, startPoint y: 362, endPoint x: 782, endPoint y: 254, distance: 108.3
click at [782, 254] on div "As technology advanced, computers became smaller, more powerful, and more affor…" at bounding box center [818, 239] width 334 height 38
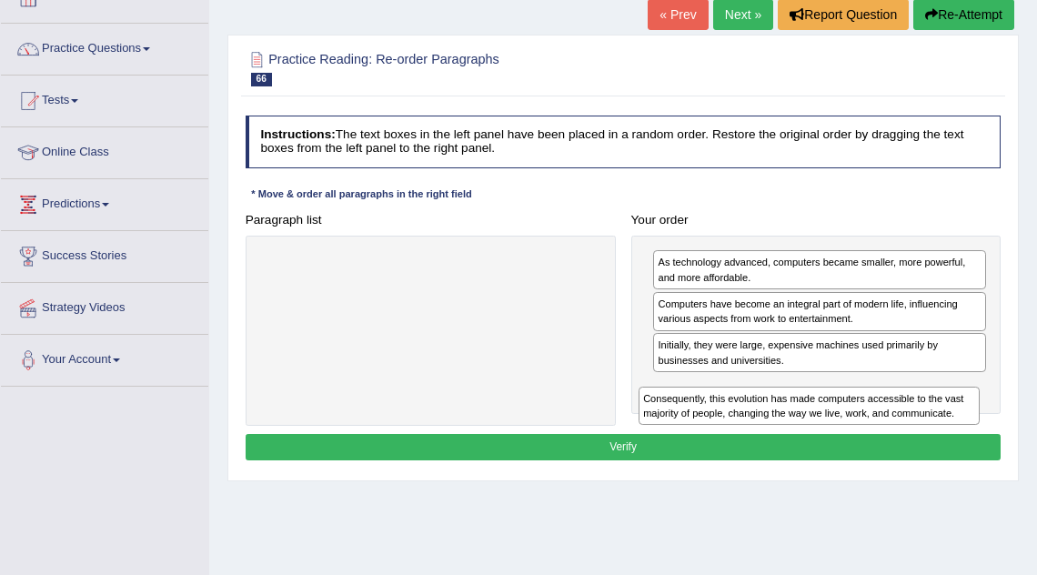
drag, startPoint x: 518, startPoint y: 273, endPoint x: 967, endPoint y: 441, distance: 480.0
click at [967, 441] on div "Instructions: The text boxes in the left panel have been placed in a random ord…" at bounding box center [622, 290] width 763 height 365
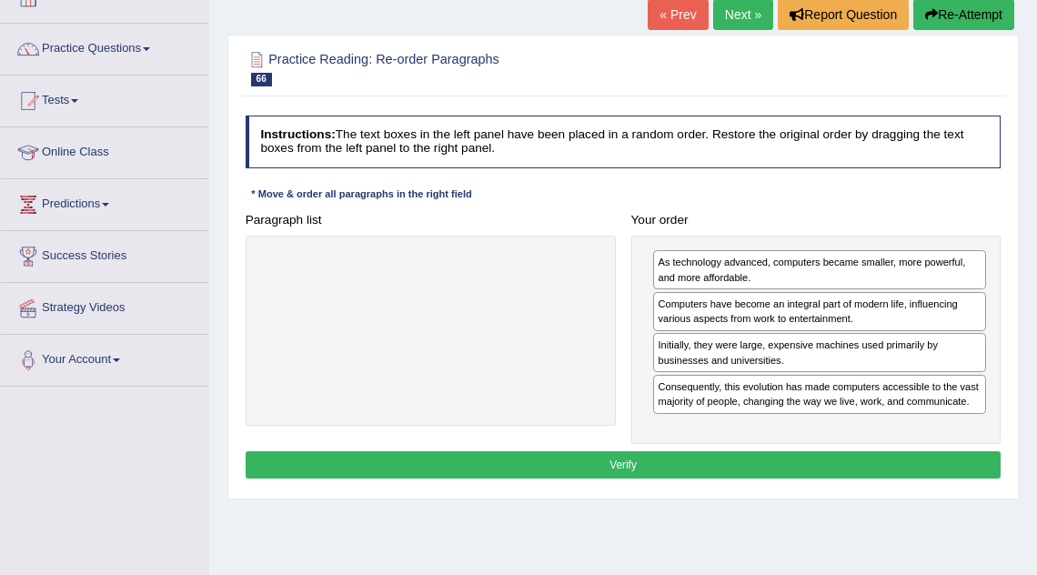
click at [867, 478] on button "Verify" at bounding box center [624, 464] width 756 height 26
